Goal: Transaction & Acquisition: Subscribe to service/newsletter

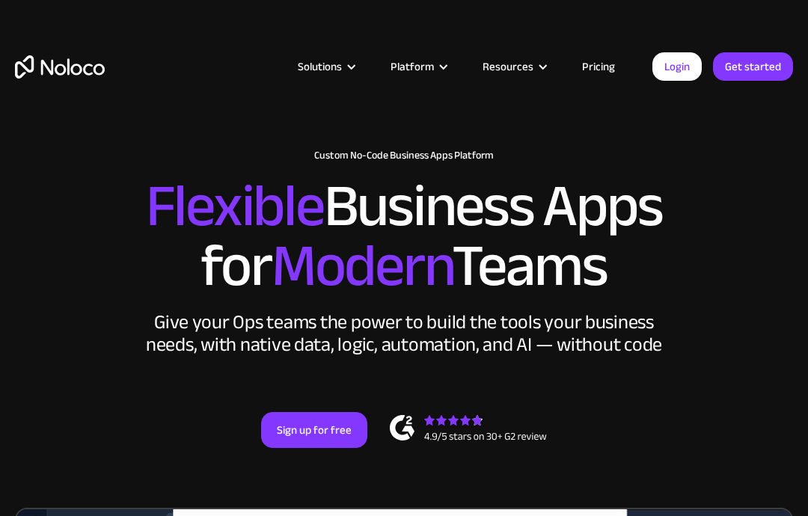
click at [339, 70] on div "Solutions" at bounding box center [320, 66] width 44 height 19
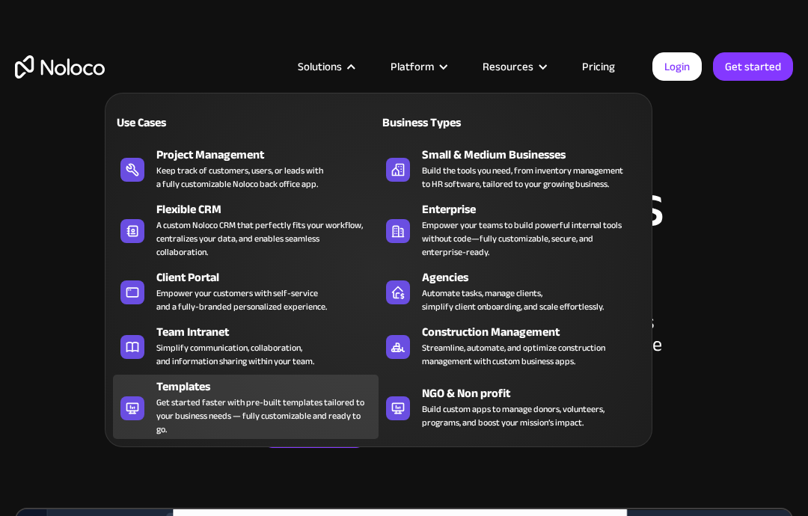
click at [246, 397] on div "Get started faster with pre-built templates tailored to your business needs — f…" at bounding box center [263, 416] width 215 height 40
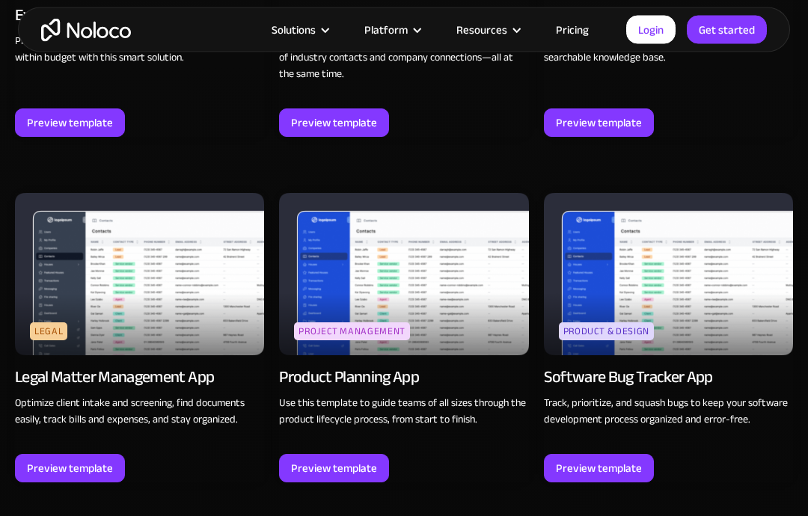
scroll to position [3844, 0]
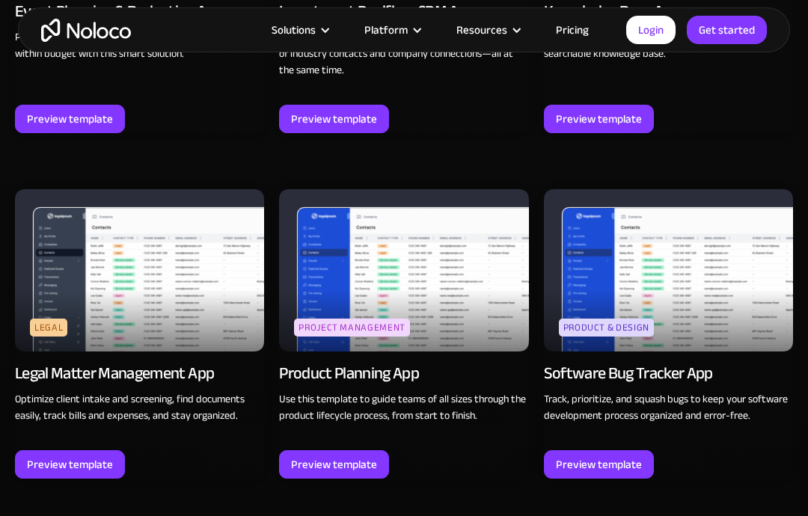
click at [66, 271] on img at bounding box center [139, 270] width 249 height 162
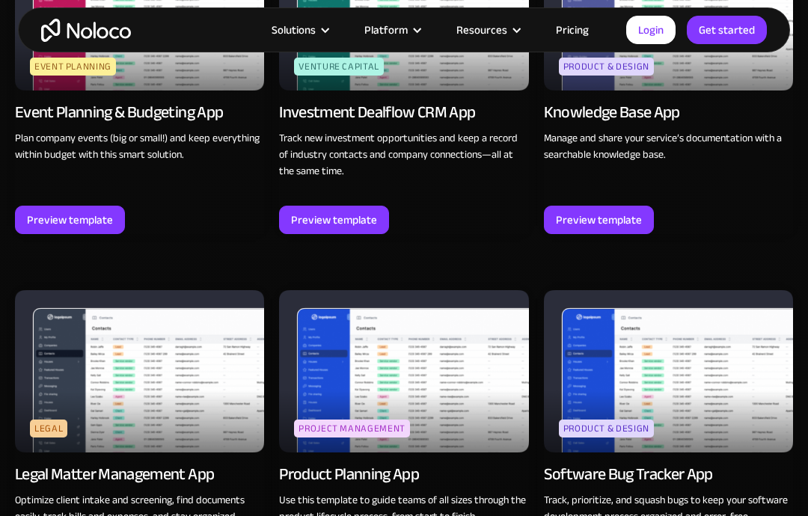
scroll to position [3734, 0]
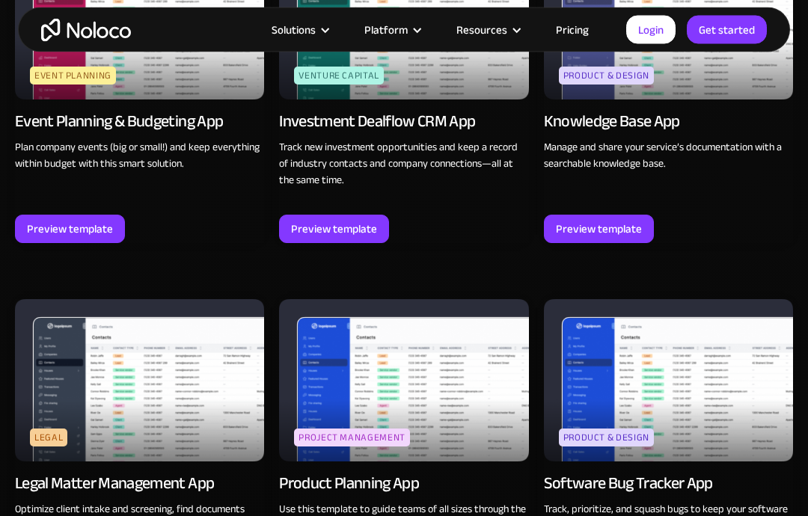
click at [313, 24] on div "Solutions" at bounding box center [294, 29] width 44 height 19
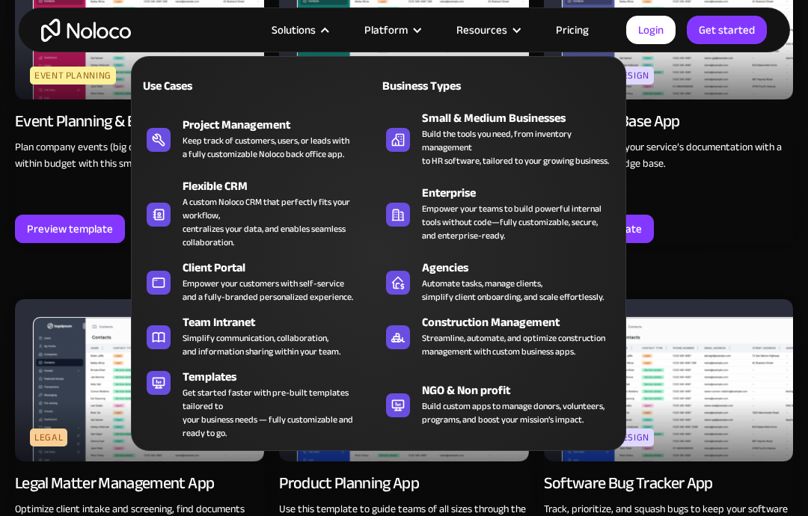
click at [313, 25] on div "Solutions" at bounding box center [294, 29] width 44 height 19
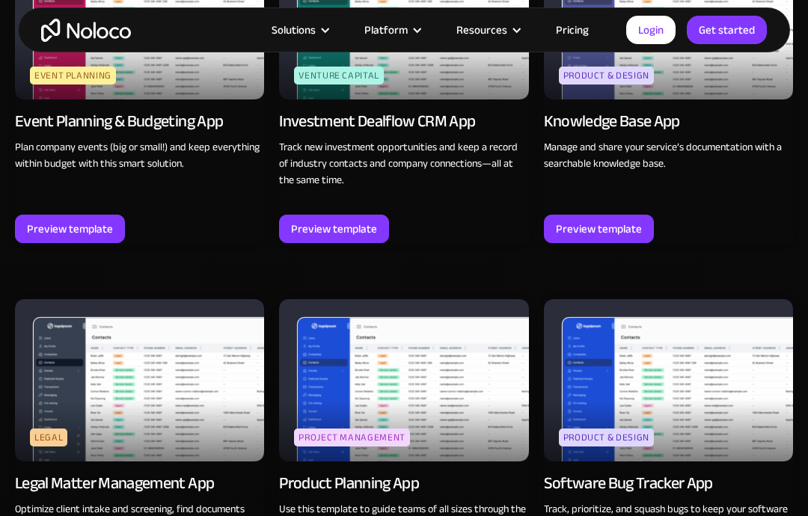
click at [388, 28] on div "Platform" at bounding box center [385, 29] width 43 height 19
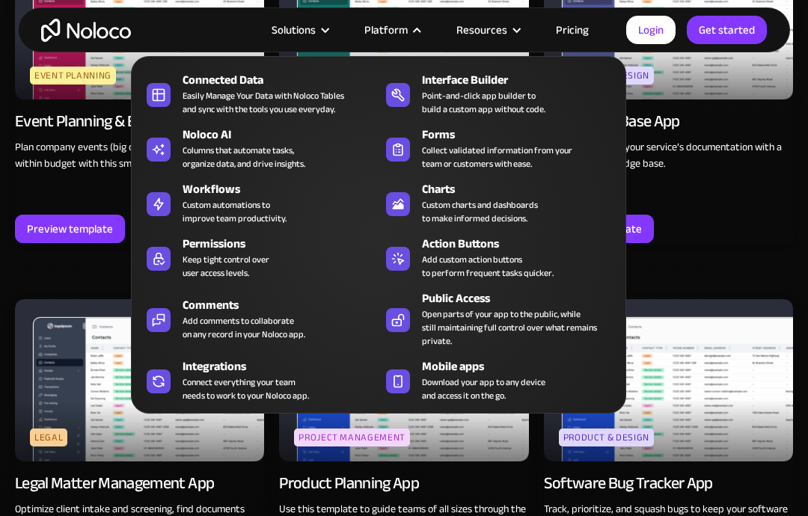
click at [389, 28] on div "Platform" at bounding box center [385, 29] width 43 height 19
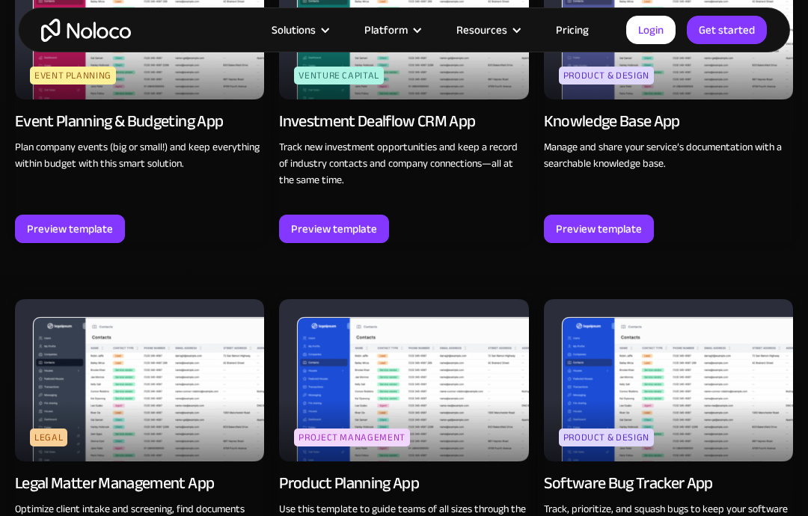
click at [474, 33] on div "Resources" at bounding box center [481, 29] width 51 height 19
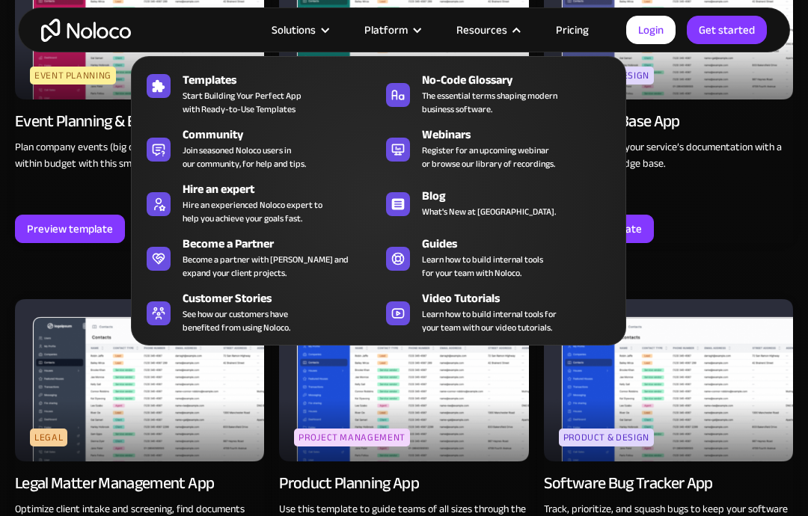
click at [475, 33] on div "Resources" at bounding box center [481, 29] width 51 height 19
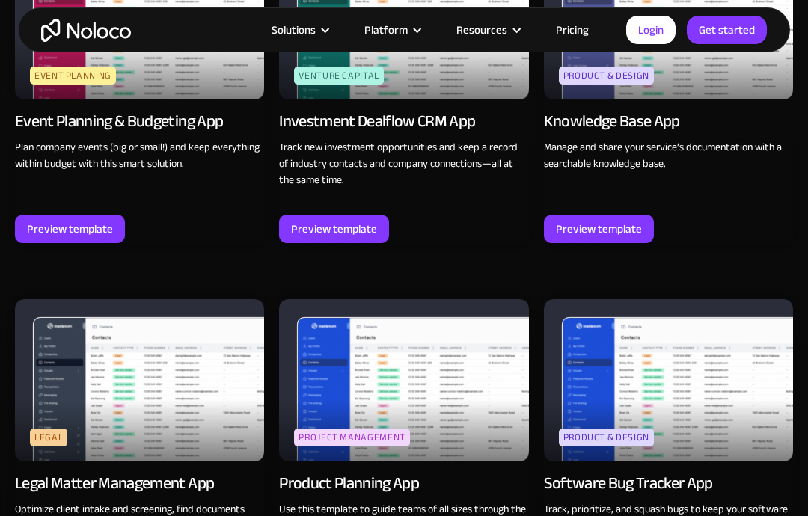
click at [554, 31] on link "Pricing" at bounding box center [572, 29] width 70 height 19
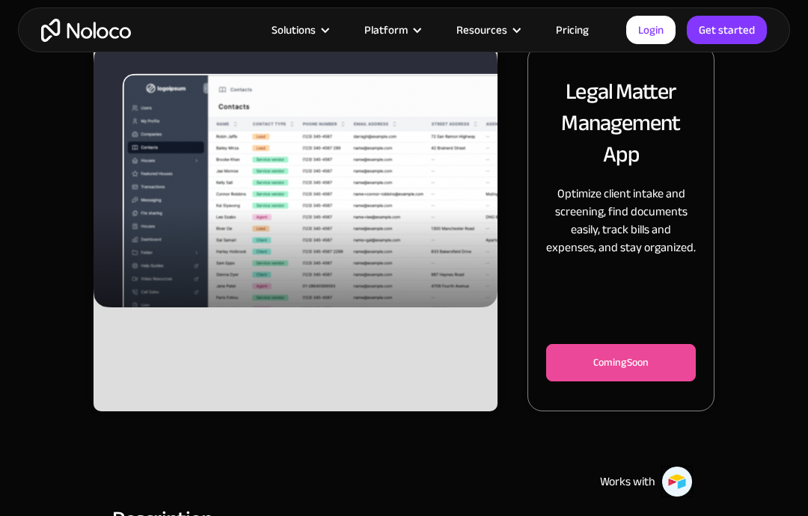
scroll to position [136, 0]
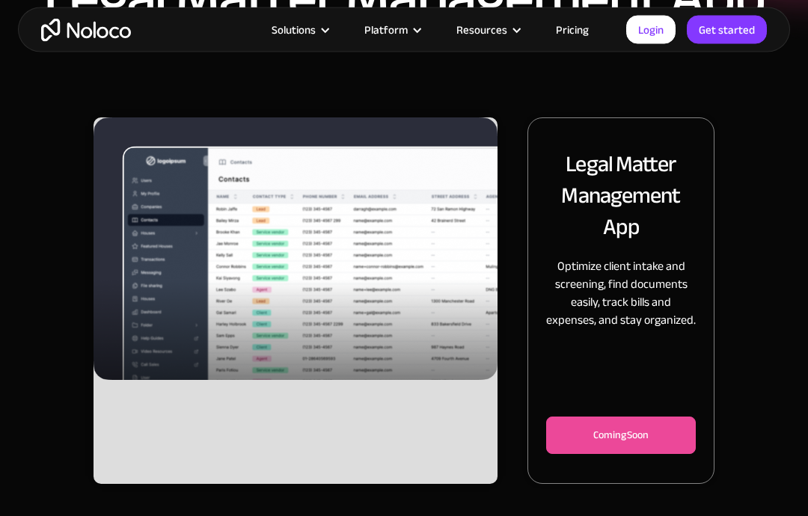
click at [289, 274] on img "1 of 3" at bounding box center [295, 249] width 404 height 263
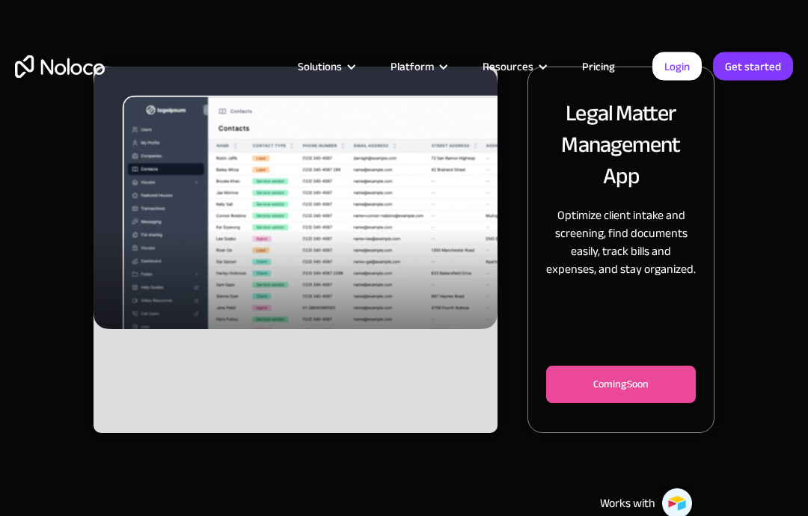
scroll to position [0, 0]
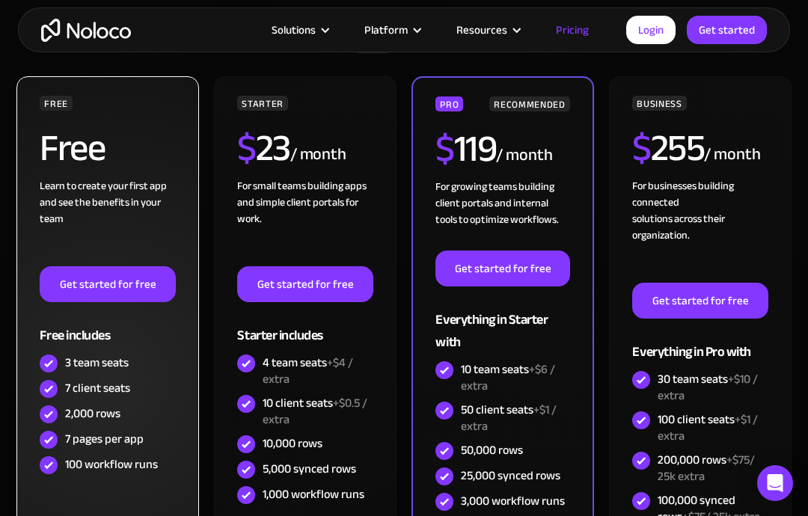
scroll to position [324, 0]
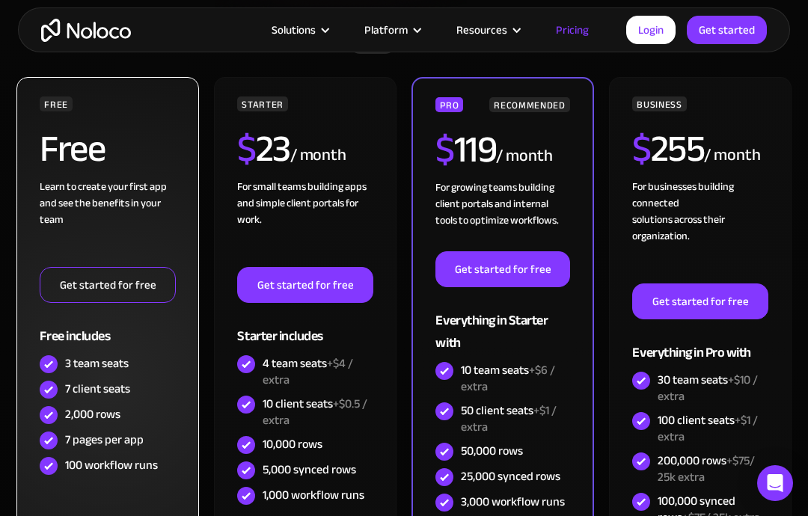
click at [79, 285] on link "Get started for free" at bounding box center [107, 285] width 135 height 36
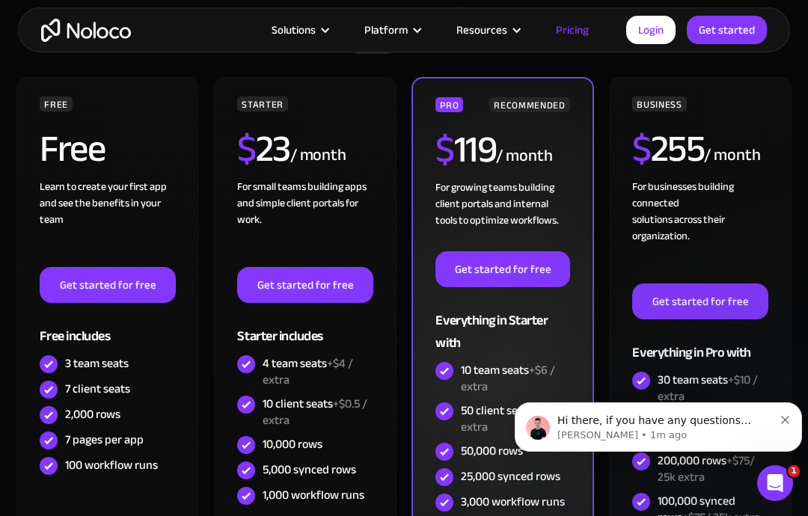
scroll to position [0, 0]
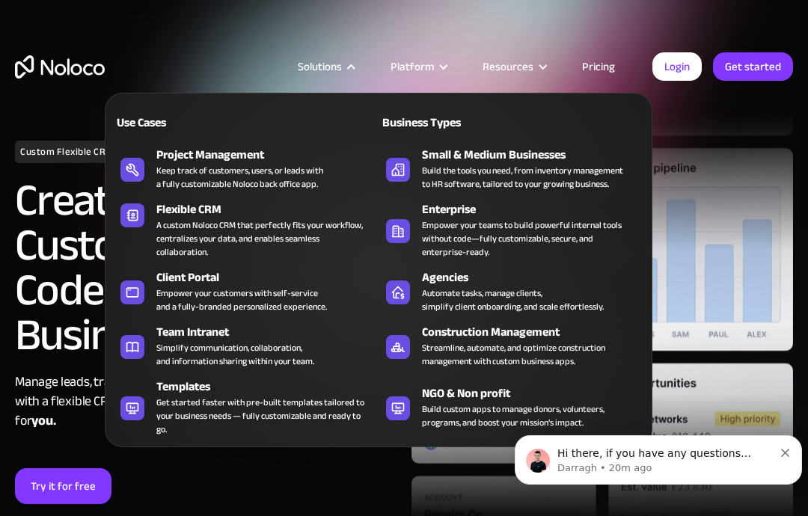
click at [592, 70] on link "Pricing" at bounding box center [598, 66] width 70 height 19
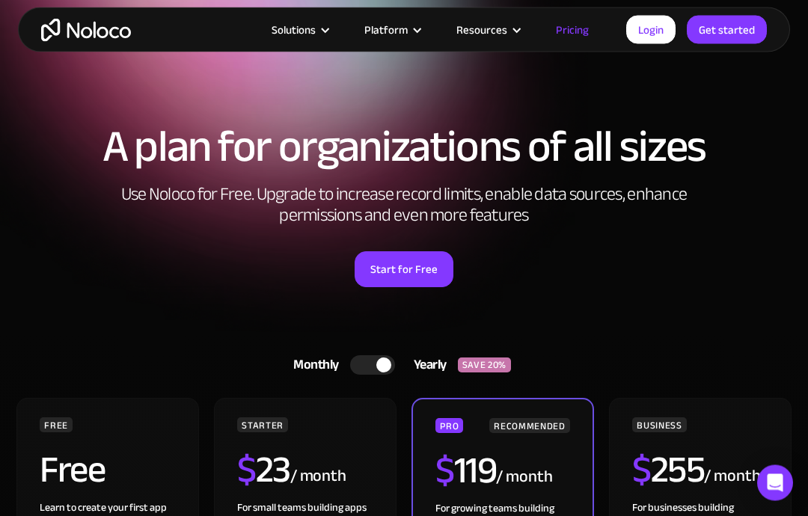
scroll to position [88, 0]
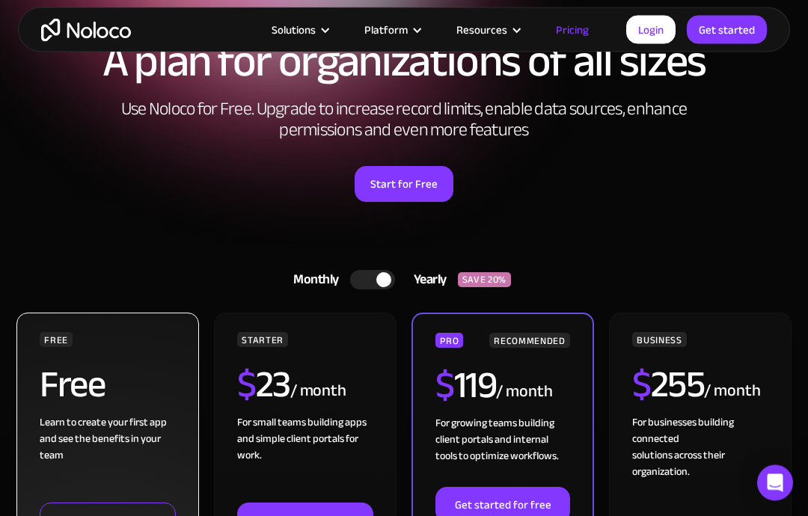
click at [95, 515] on link "Get started for free" at bounding box center [107, 521] width 135 height 36
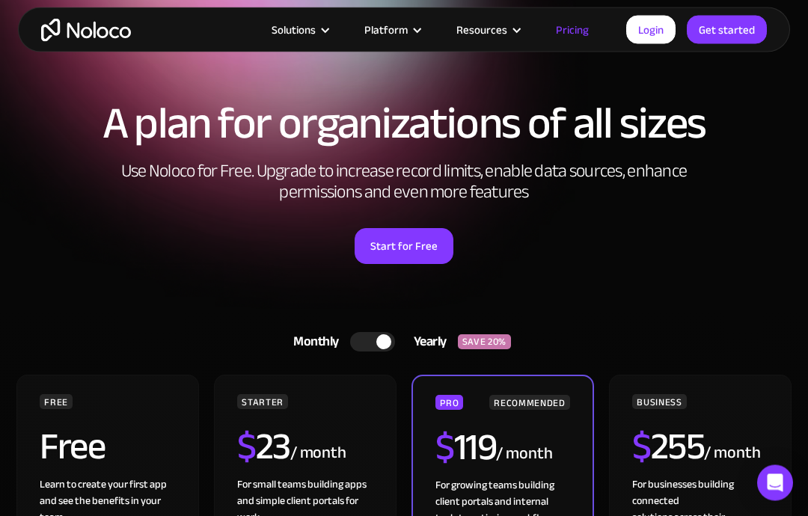
scroll to position [20, 0]
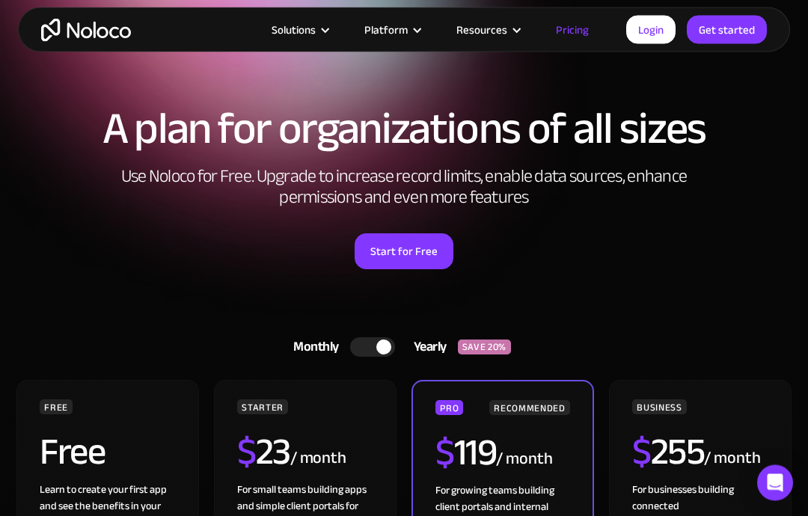
click at [383, 28] on div "Platform" at bounding box center [385, 29] width 43 height 19
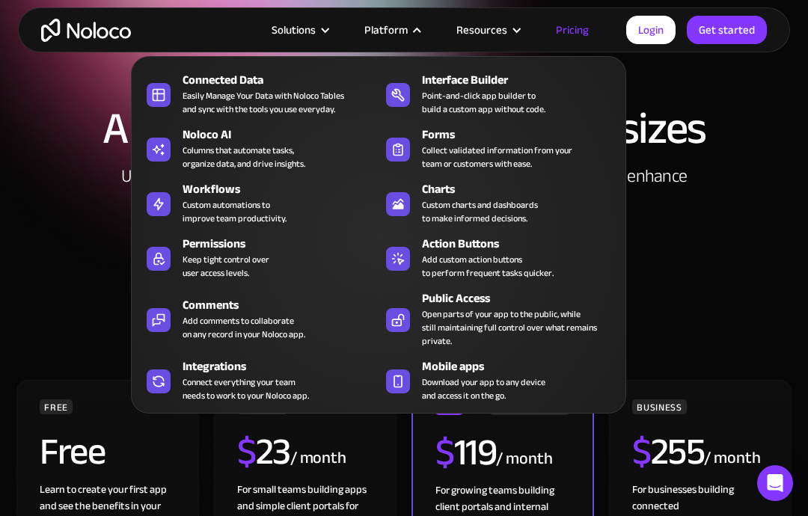
click at [313, 34] on div "Solutions" at bounding box center [294, 29] width 44 height 19
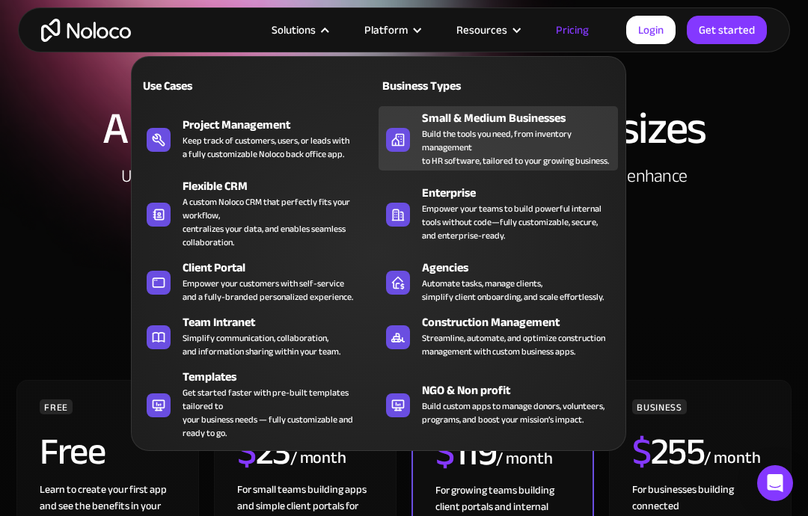
click at [438, 129] on div "Build the tools you need, from inventory management to HR software, tailored to…" at bounding box center [516, 147] width 188 height 40
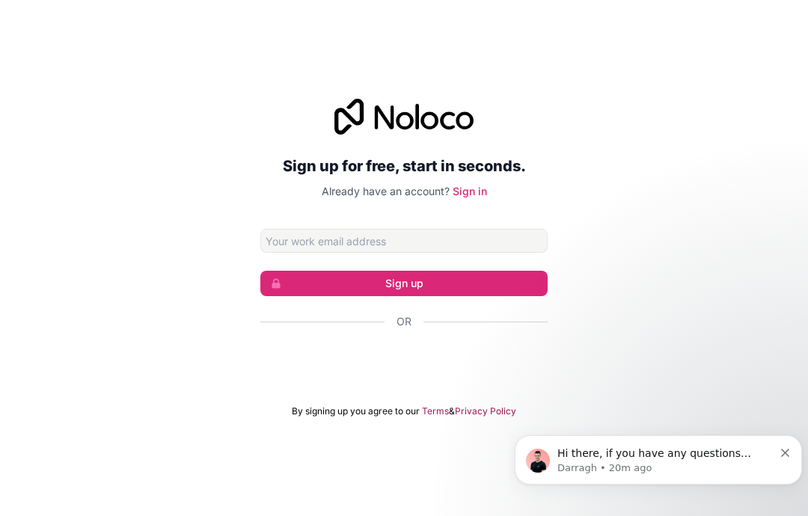
click at [404, 378] on div "Sign in with Google. Opens in new tab" at bounding box center [403, 362] width 287 height 33
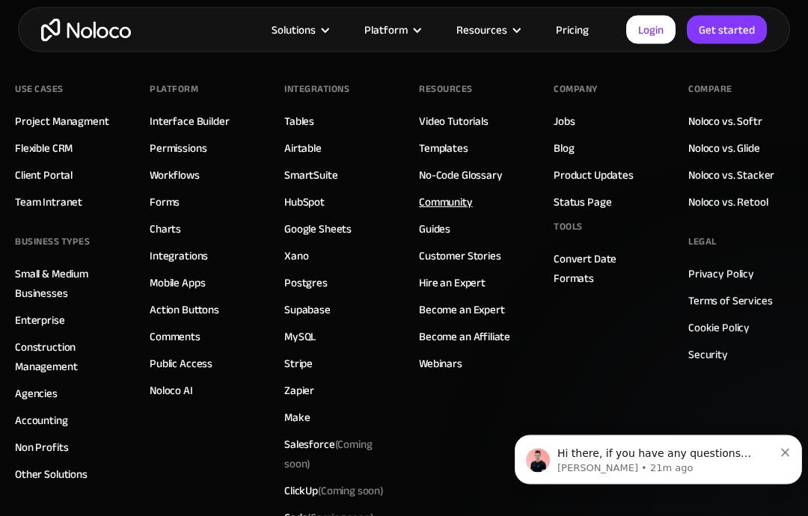
scroll to position [7111, 0]
click at [46, 471] on link "Other Solutions" at bounding box center [51, 473] width 73 height 19
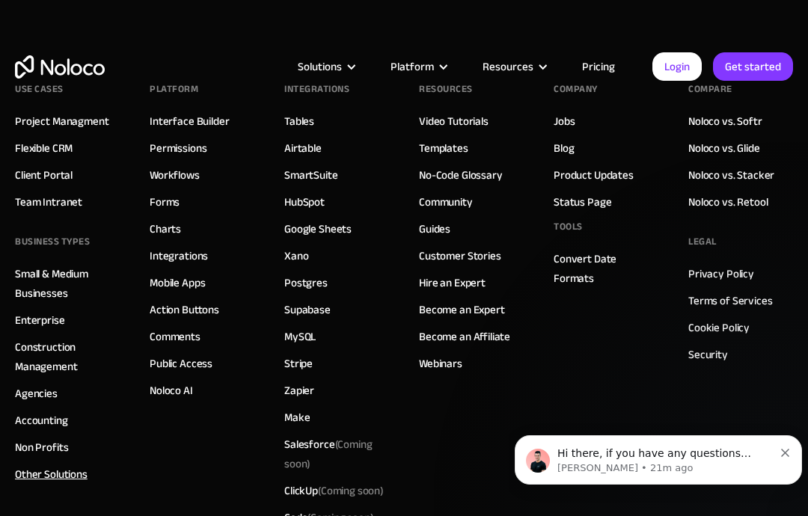
scroll to position [7171, 0]
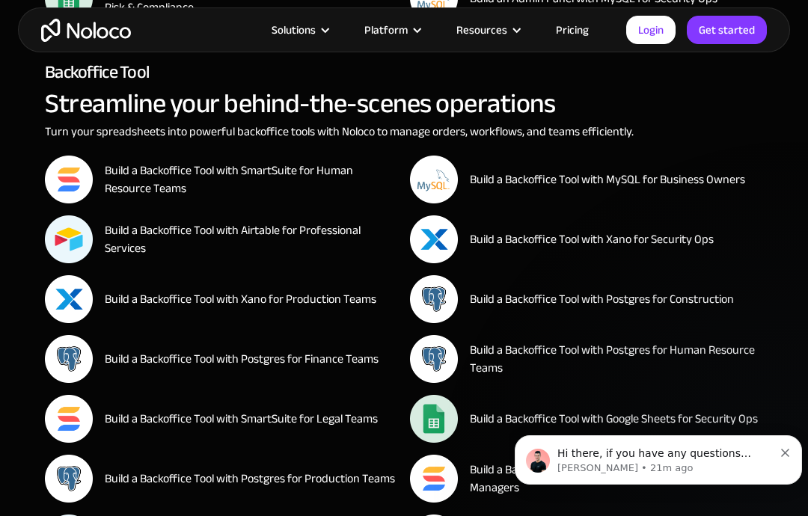
scroll to position [9863, 0]
